Goal: Information Seeking & Learning: Learn about a topic

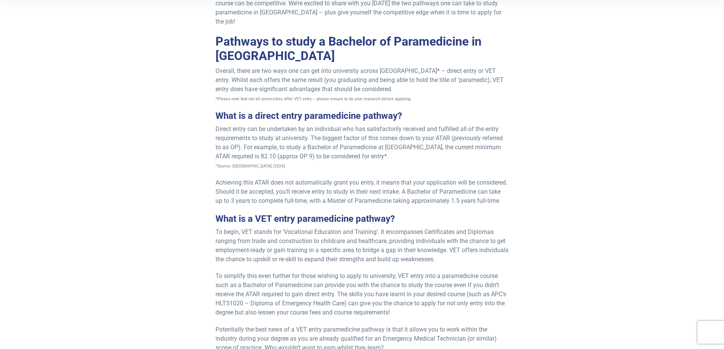
scroll to position [228, 0]
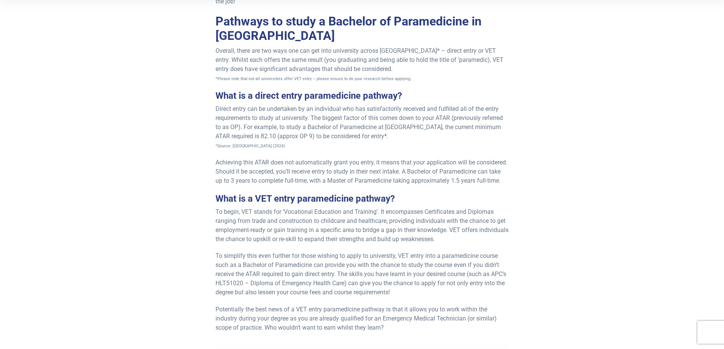
click at [268, 158] on p "Achieving this ATAR does not automatically grant you entry, it means that your …" at bounding box center [361, 171] width 293 height 27
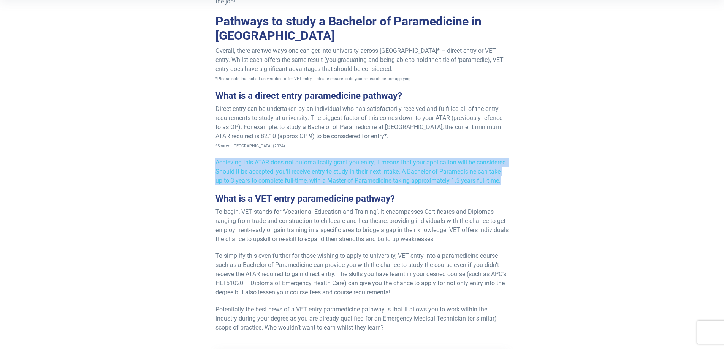
click at [268, 158] on p "Achieving this ATAR does not automatically grant you entry, it means that your …" at bounding box center [361, 171] width 293 height 27
drag, startPoint x: 268, startPoint y: 149, endPoint x: 272, endPoint y: 155, distance: 7.4
click at [271, 158] on p "Achieving this ATAR does not automatically grant you entry, it means that your …" at bounding box center [361, 171] width 293 height 27
click at [275, 158] on p "Achieving this ATAR does not automatically grant you entry, it means that your …" at bounding box center [361, 171] width 293 height 27
click at [276, 159] on span "Achieving this ATAR does not automatically grant you entry, it means that your …" at bounding box center [361, 171] width 292 height 25
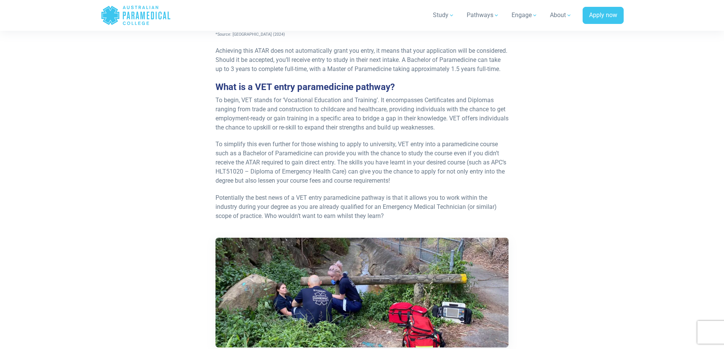
scroll to position [380, 0]
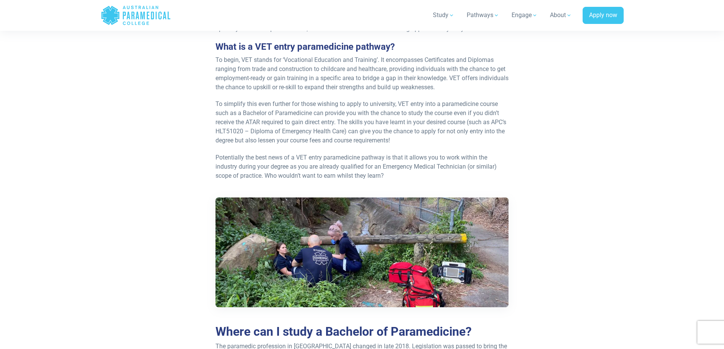
click at [256, 62] on span "To begin, VET stands for ‘Vocational Education and Training’. It encompasses Ce…" at bounding box center [361, 73] width 293 height 35
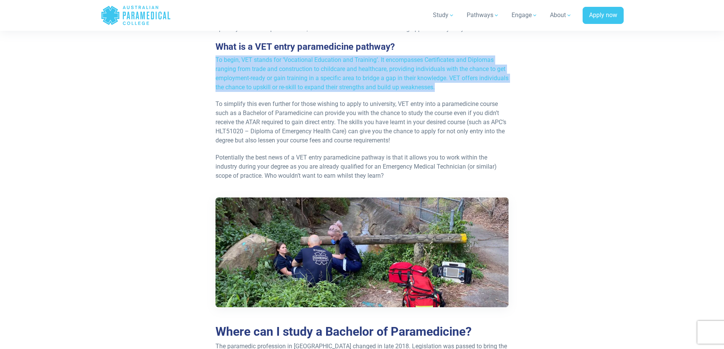
click at [256, 62] on span "To begin, VET stands for ‘Vocational Education and Training’. It encompasses Ce…" at bounding box center [361, 73] width 293 height 35
click at [324, 57] on span "To begin, VET stands for ‘Vocational Education and Training’. It encompasses Ce…" at bounding box center [361, 73] width 293 height 35
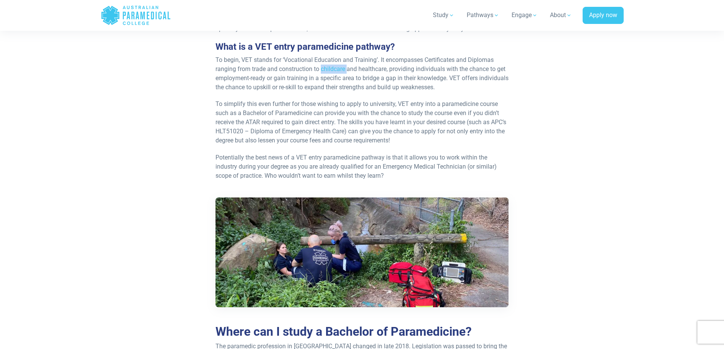
click at [324, 57] on span "To begin, VET stands for ‘Vocational Education and Training’. It encompasses Ce…" at bounding box center [361, 73] width 293 height 35
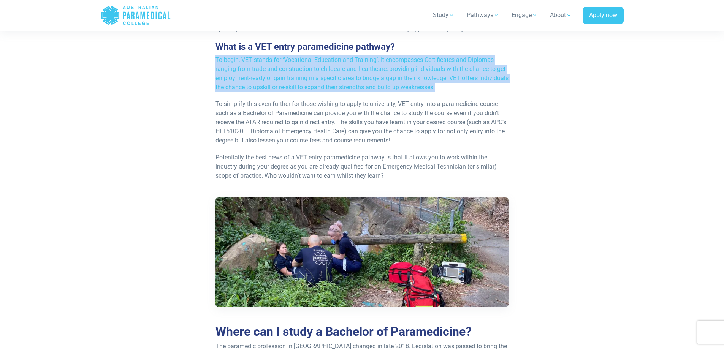
click at [324, 57] on span "To begin, VET stands for ‘Vocational Education and Training’. It encompasses Ce…" at bounding box center [361, 73] width 293 height 35
click at [409, 56] on span "To begin, VET stands for ‘Vocational Education and Training’. It encompasses Ce…" at bounding box center [361, 73] width 293 height 35
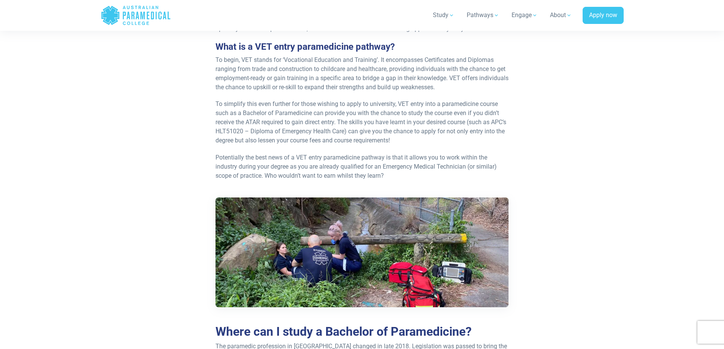
click at [410, 56] on span "To begin, VET stands for ‘Vocational Education and Training’. It encompasses Ce…" at bounding box center [361, 73] width 293 height 35
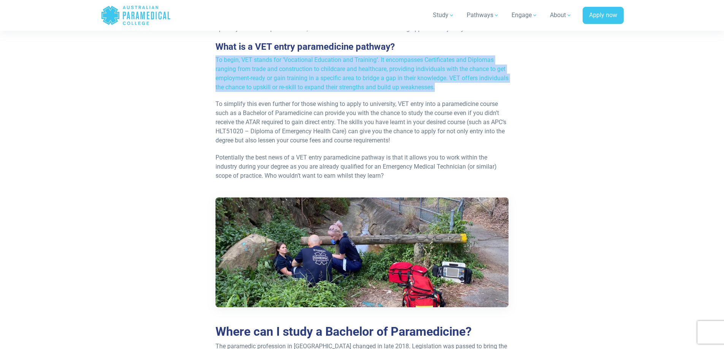
click at [410, 56] on span "To begin, VET stands for ‘Vocational Education and Training’. It encompasses Ce…" at bounding box center [361, 73] width 293 height 35
click at [365, 64] on p "To begin, VET stands for ‘Vocational Education and Training’. It encompasses Ce…" at bounding box center [361, 73] width 293 height 36
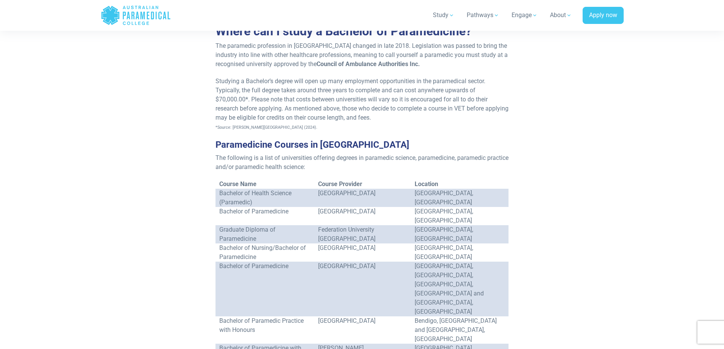
scroll to position [684, 0]
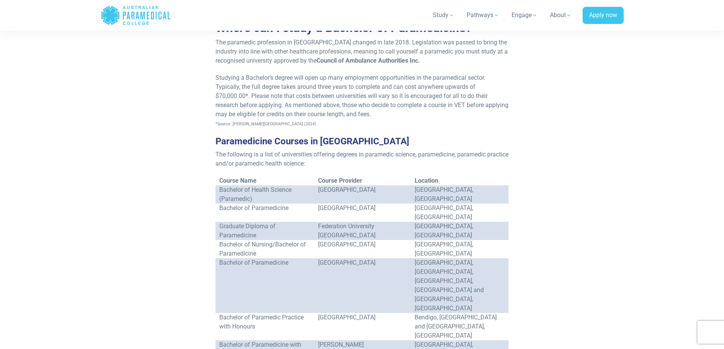
click at [276, 204] on td "Bachelor of Paramedicine" at bounding box center [264, 213] width 99 height 18
drag, startPoint x: 276, startPoint y: 191, endPoint x: 238, endPoint y: 188, distance: 38.1
click at [238, 204] on td "Bachelor of Paramedicine" at bounding box center [264, 213] width 99 height 18
